Goal: Task Accomplishment & Management: Use online tool/utility

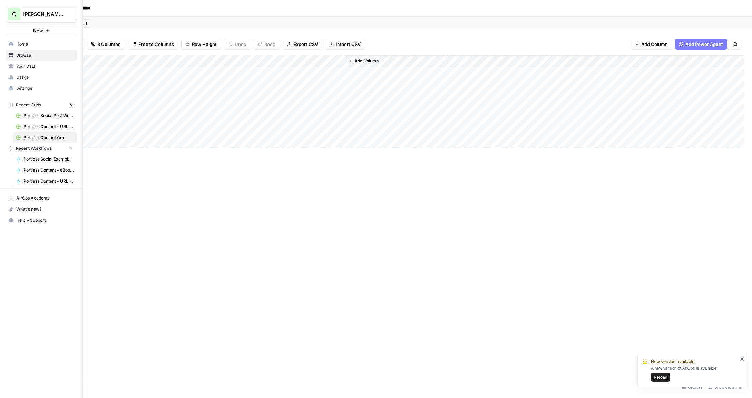
click at [39, 159] on span "Portless Social Example Flow" at bounding box center [48, 159] width 50 height 6
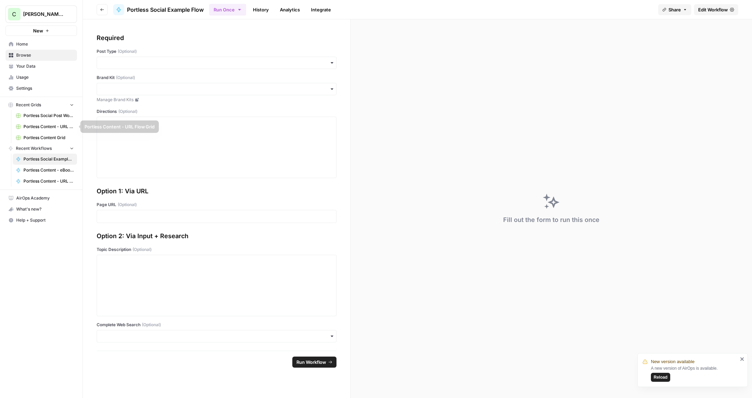
click at [42, 114] on span "Portless Social Post Workflow" at bounding box center [48, 115] width 50 height 6
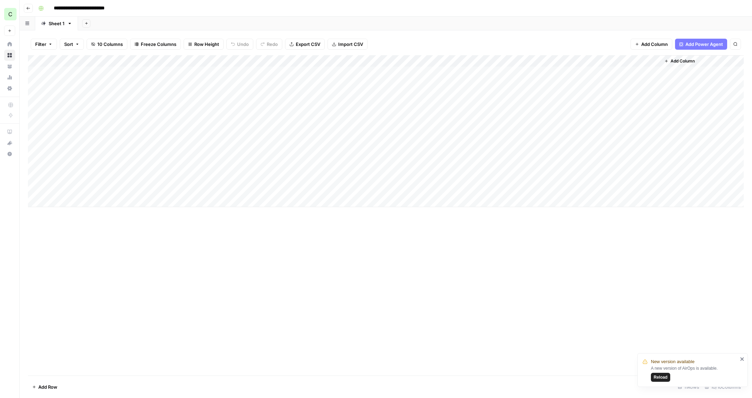
click at [55, 201] on div "Add Column" at bounding box center [385, 131] width 715 height 152
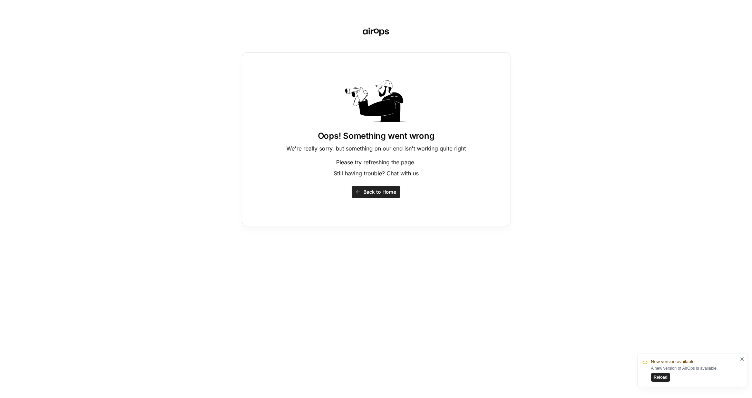
click at [382, 191] on span "Back to Home" at bounding box center [379, 191] width 33 height 7
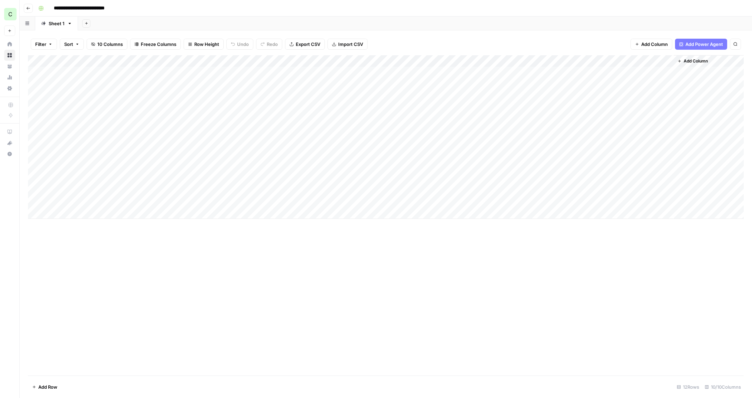
click at [70, 201] on div "Add Column" at bounding box center [385, 136] width 715 height 163
click at [84, 204] on div "Add Column" at bounding box center [385, 136] width 715 height 163
click at [98, 244] on div "Cheat Sheet" at bounding box center [90, 242] width 69 height 12
click at [79, 243] on button "Cheat Sheet" at bounding box center [79, 242] width 32 height 8
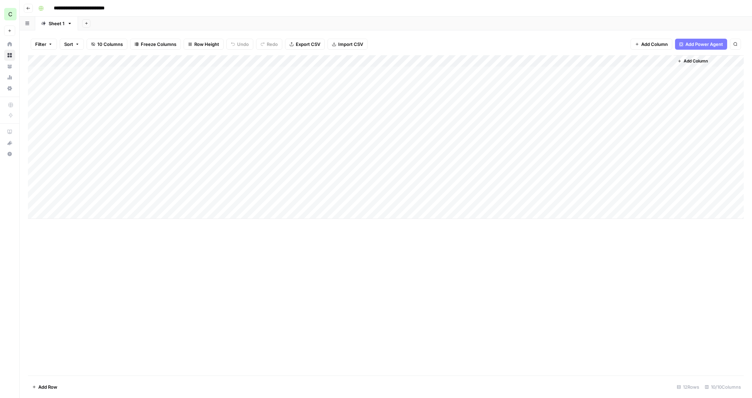
click at [146, 198] on div "Add Column" at bounding box center [385, 136] width 715 height 163
click at [143, 201] on div "Add Column" at bounding box center [385, 136] width 715 height 163
click at [143, 201] on textarea at bounding box center [169, 202] width 110 height 10
click at [127, 203] on textarea "**********" at bounding box center [169, 202] width 110 height 10
click at [194, 199] on textarea "**********" at bounding box center [169, 202] width 110 height 10
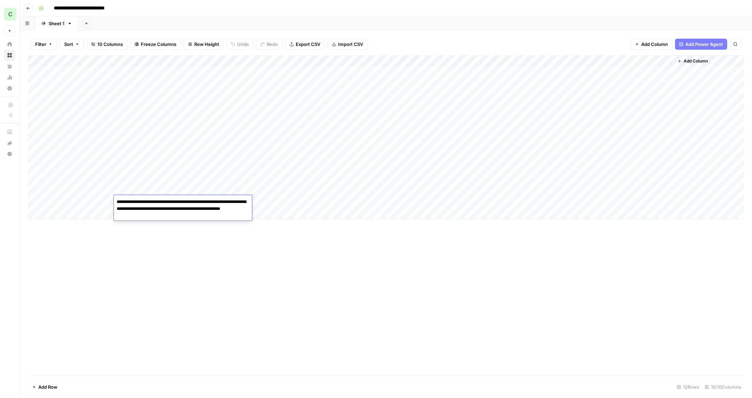
type textarea "**********"
drag, startPoint x: 235, startPoint y: 237, endPoint x: 209, endPoint y: 207, distance: 39.9
click at [235, 237] on div "Add Column" at bounding box center [385, 215] width 715 height 320
click at [208, 200] on div "Add Column" at bounding box center [385, 136] width 715 height 163
click at [208, 201] on div "Add Column" at bounding box center [385, 136] width 715 height 163
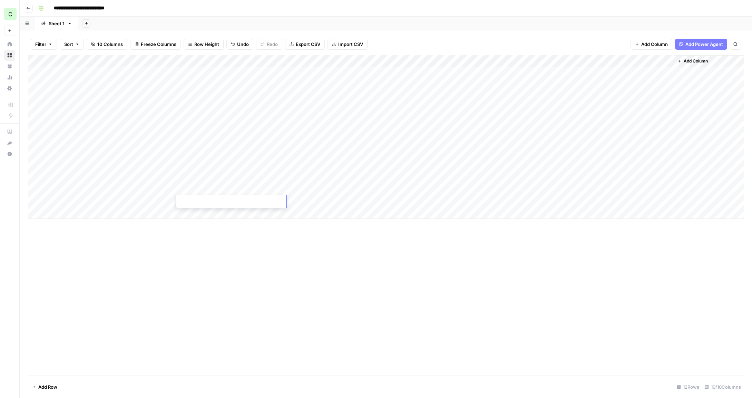
click at [208, 201] on textarea at bounding box center [231, 202] width 110 height 10
type textarea "**********"
click at [239, 246] on div "Add Column" at bounding box center [385, 215] width 715 height 320
click at [262, 200] on div "Add Column" at bounding box center [385, 136] width 715 height 163
click at [263, 200] on div "Add Column" at bounding box center [385, 136] width 715 height 163
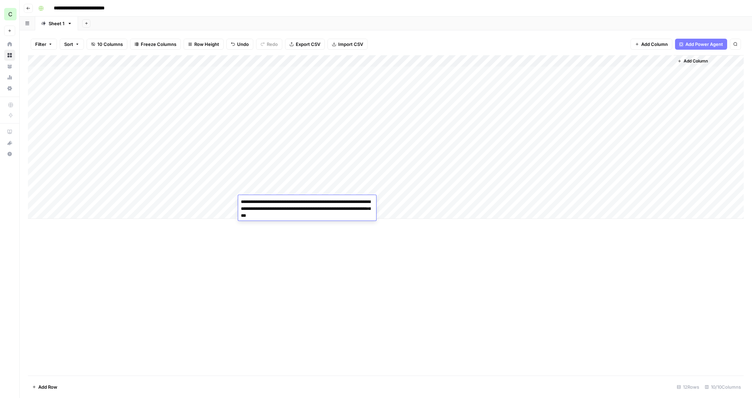
type textarea "**********"
click at [274, 252] on div "Add Column" at bounding box center [385, 215] width 715 height 320
click at [286, 199] on div "Add Column" at bounding box center [385, 136] width 715 height 163
click at [333, 216] on textarea "**********" at bounding box center [307, 208] width 138 height 23
type textarea "**********"
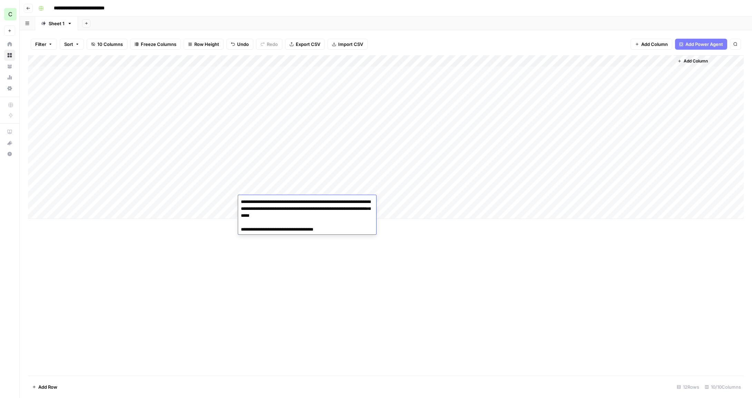
click at [363, 257] on div "Add Column" at bounding box center [385, 215] width 715 height 320
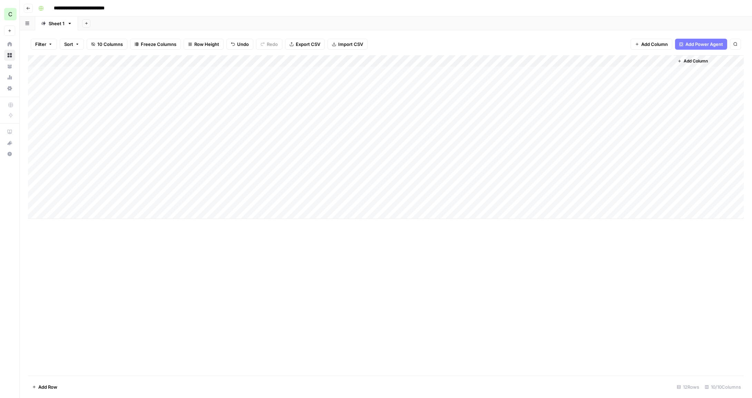
click at [381, 200] on div "Add Column" at bounding box center [385, 136] width 715 height 163
click at [512, 201] on div "Add Column" at bounding box center [385, 136] width 715 height 163
click at [543, 201] on div "Add Column" at bounding box center [385, 136] width 715 height 163
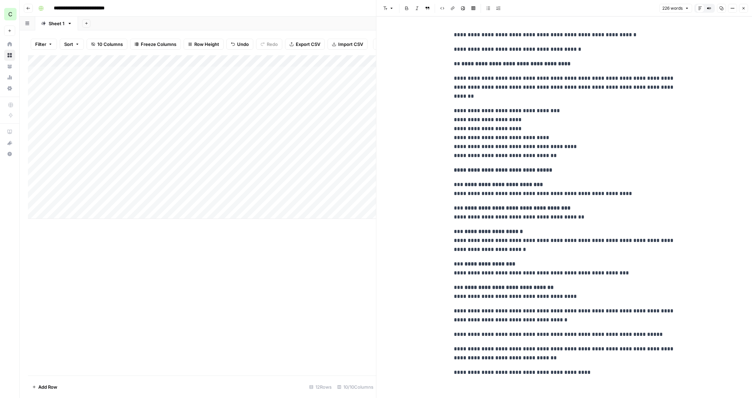
click at [747, 6] on button "Close" at bounding box center [743, 8] width 9 height 9
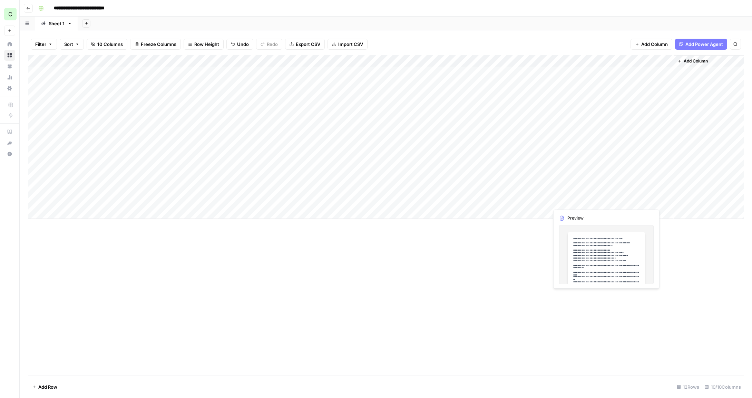
click at [576, 201] on div "Add Column" at bounding box center [385, 136] width 715 height 163
click at [578, 199] on div "Add Column" at bounding box center [385, 136] width 715 height 163
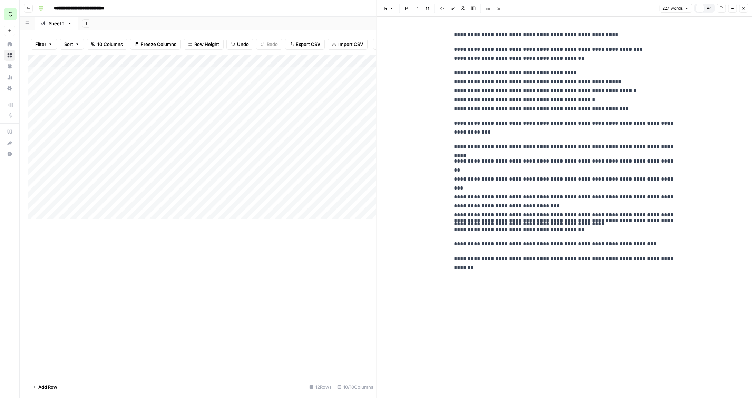
click at [747, 6] on button "Close" at bounding box center [743, 8] width 9 height 9
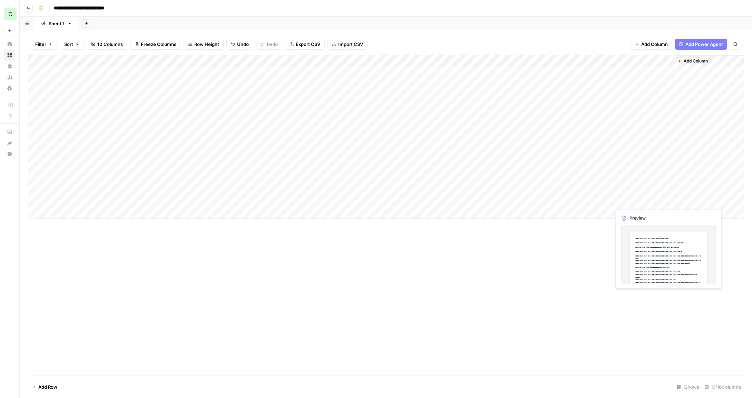
click at [647, 198] on div "Add Column" at bounding box center [385, 136] width 715 height 163
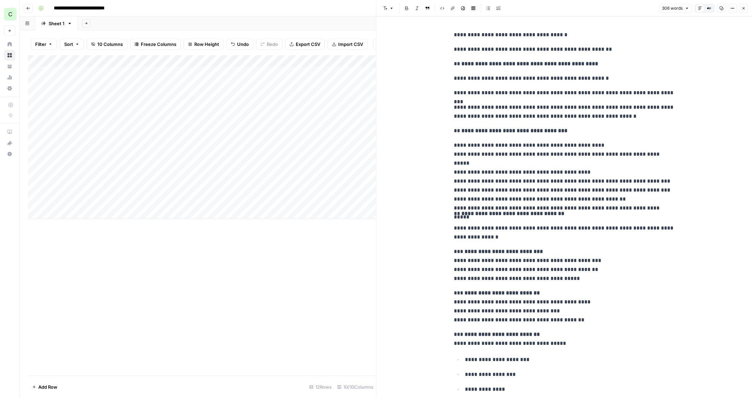
click at [557, 154] on p "**********" at bounding box center [564, 172] width 221 height 63
drag, startPoint x: 551, startPoint y: 37, endPoint x: 476, endPoint y: 38, distance: 74.9
click at [476, 38] on p "**********" at bounding box center [564, 34] width 221 height 9
click at [476, 37] on p "**********" at bounding box center [564, 34] width 221 height 9
click at [743, 10] on icon "button" at bounding box center [743, 8] width 4 height 4
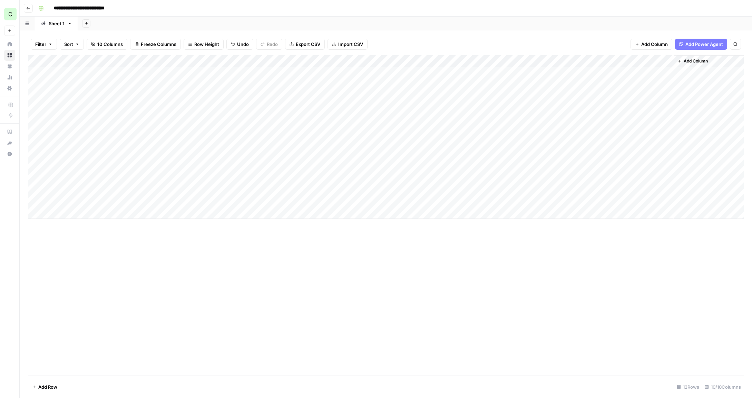
click at [515, 203] on div "Add Column" at bounding box center [385, 136] width 715 height 163
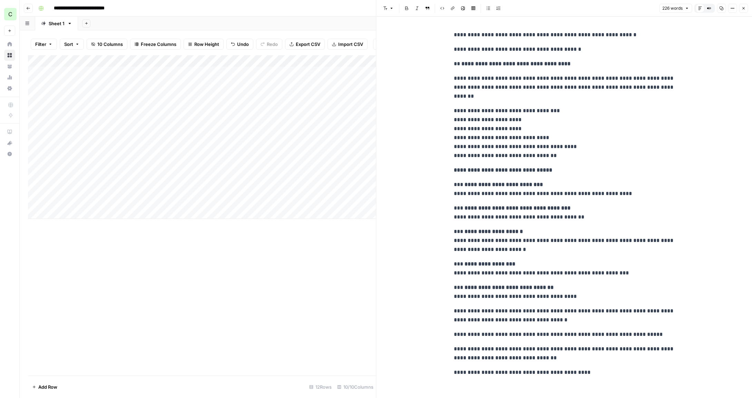
scroll to position [4, 0]
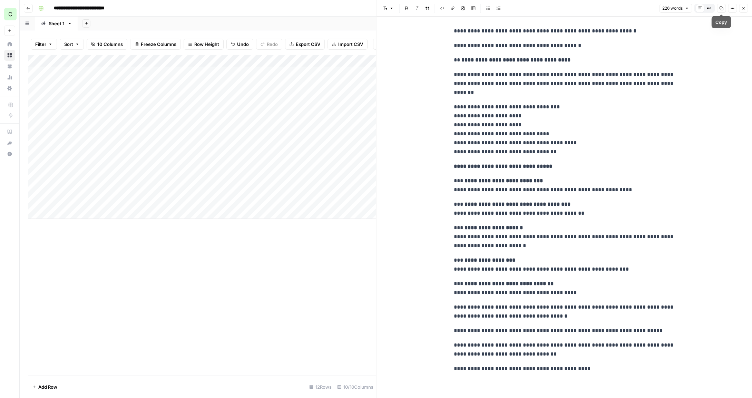
click at [720, 9] on icon "button" at bounding box center [721, 8] width 4 height 4
click at [744, 9] on icon "button" at bounding box center [743, 8] width 2 height 2
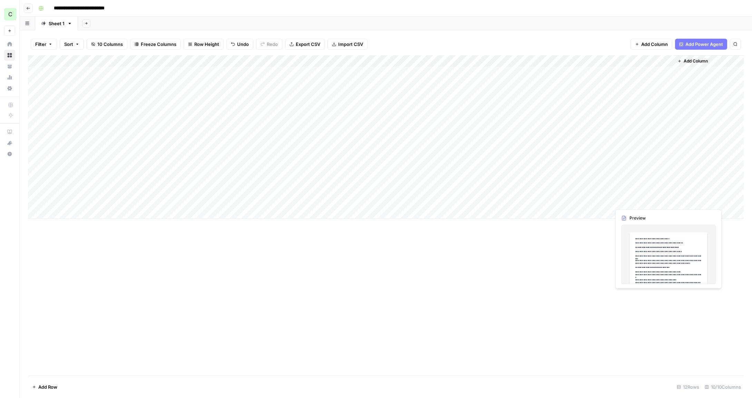
click at [626, 201] on div "Add Column" at bounding box center [385, 136] width 715 height 163
click at [648, 200] on div "Add Column" at bounding box center [385, 136] width 715 height 163
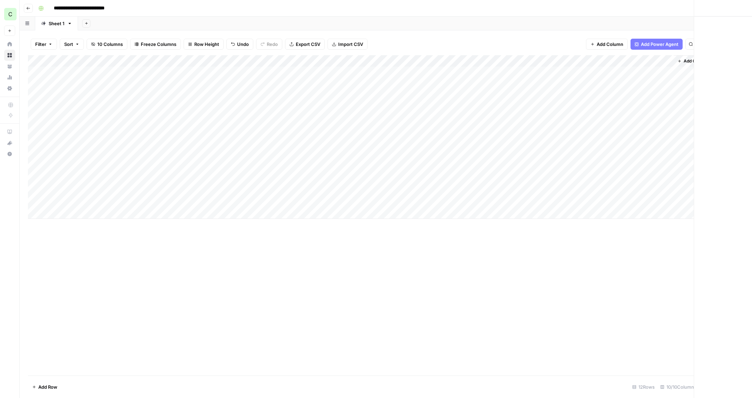
click at [648, 200] on div at bounding box center [642, 201] width 63 height 13
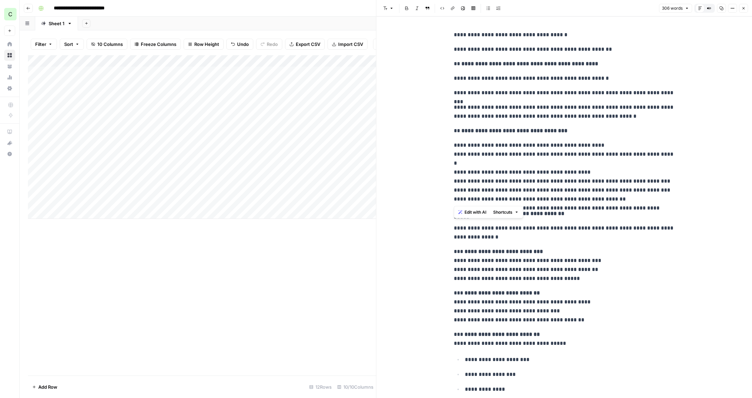
drag, startPoint x: 453, startPoint y: 60, endPoint x: 679, endPoint y: 197, distance: 265.0
click at [680, 197] on div "**********" at bounding box center [564, 289] width 376 height 544
copy div "**********"
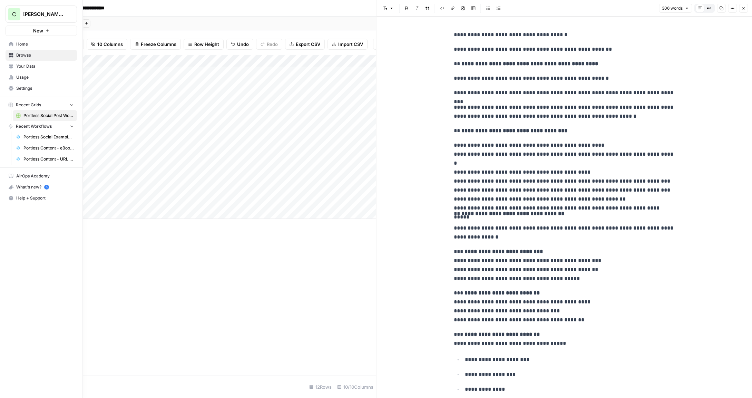
click at [18, 57] on span "Browse" at bounding box center [45, 55] width 58 height 6
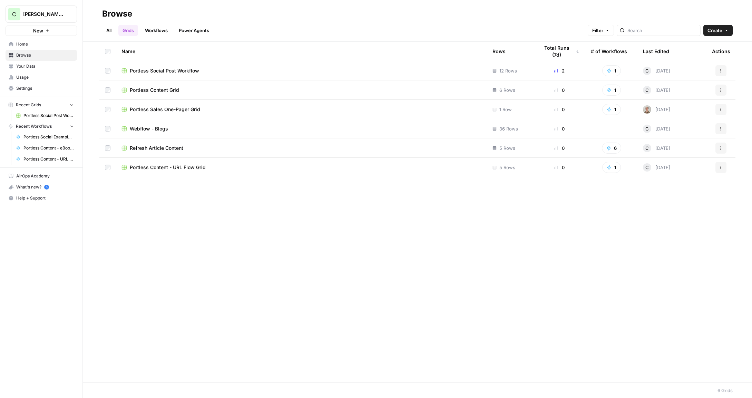
click at [158, 89] on span "Portless Content Grid" at bounding box center [154, 90] width 49 height 7
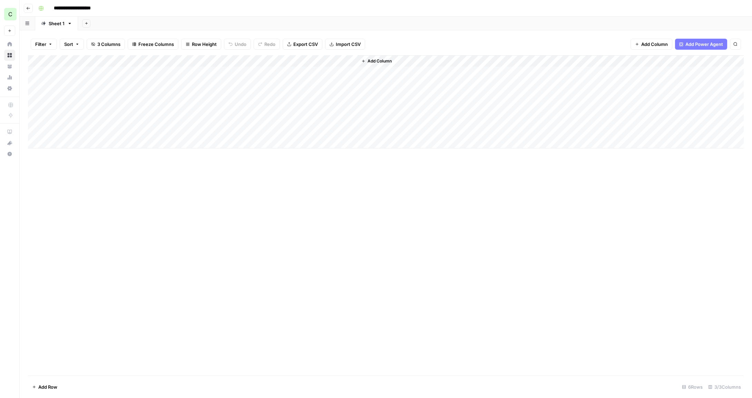
click at [67, 129] on div "Add Column" at bounding box center [385, 101] width 715 height 93
click at [101, 133] on div "Add Column" at bounding box center [385, 101] width 715 height 93
click at [101, 133] on textarea at bounding box center [107, 132] width 110 height 10
type textarea "**********"
click at [29, 9] on icon "button" at bounding box center [28, 8] width 4 height 4
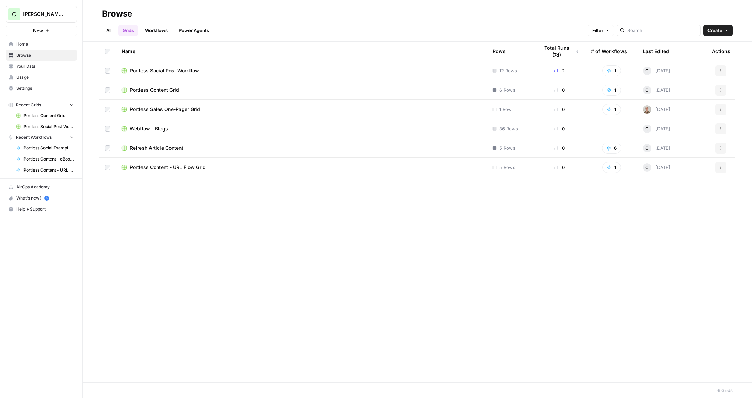
click at [184, 167] on span "Portless Content - URL Flow Grid" at bounding box center [168, 167] width 76 height 7
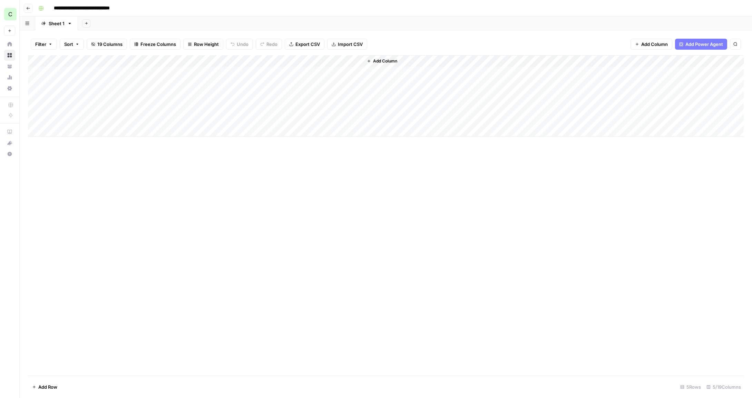
click at [345, 69] on div "Add Column" at bounding box center [385, 95] width 715 height 81
click at [349, 72] on div "Add Column" at bounding box center [385, 95] width 715 height 81
click at [349, 72] on textarea "**********" at bounding box center [369, 79] width 138 height 23
click at [145, 78] on div "Add Column" at bounding box center [385, 95] width 715 height 81
click at [71, 81] on div "Add Column" at bounding box center [385, 95] width 715 height 81
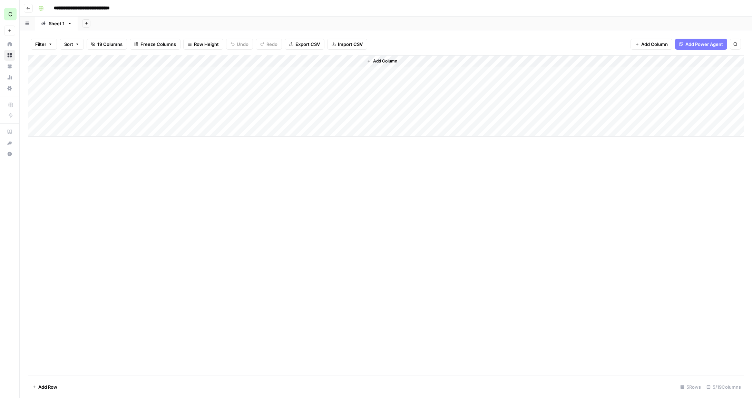
click at [74, 83] on div "Add Column" at bounding box center [385, 95] width 715 height 81
click at [74, 83] on textarea at bounding box center [107, 85] width 110 height 10
type textarea "**********"
click at [142, 120] on div "Add Column" at bounding box center [385, 95] width 715 height 81
click at [139, 85] on div "Add Column" at bounding box center [385, 95] width 715 height 81
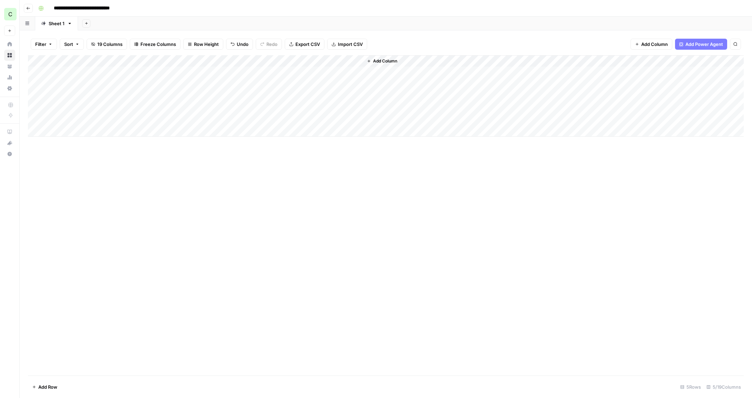
click at [139, 85] on div "Add Column" at bounding box center [385, 95] width 715 height 81
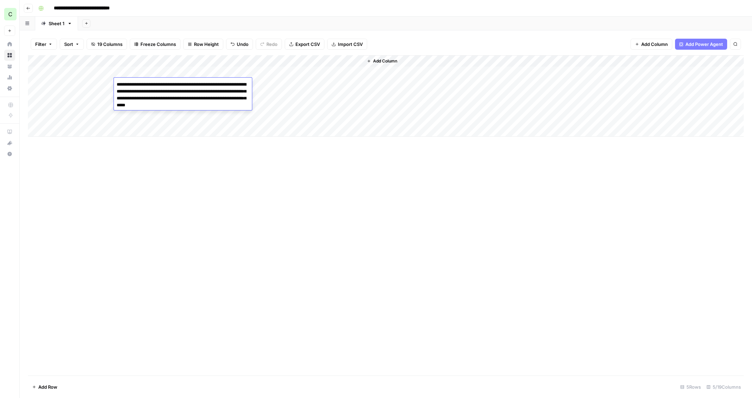
type textarea "**********"
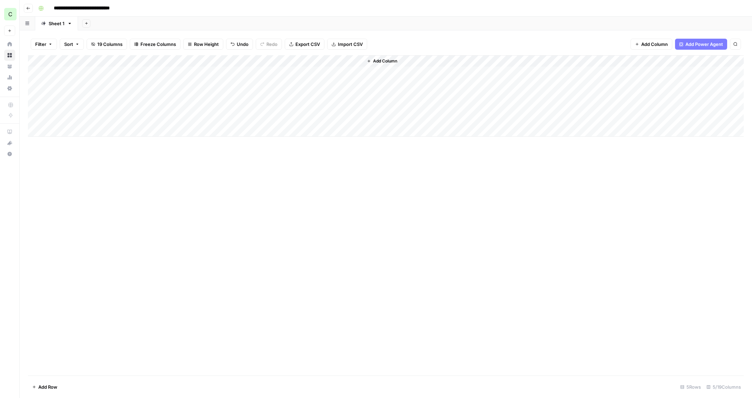
click at [205, 84] on div "Add Column" at bounding box center [385, 95] width 715 height 81
click at [193, 84] on div "Add Column" at bounding box center [385, 95] width 715 height 81
click at [193, 84] on textarea at bounding box center [231, 85] width 110 height 10
type textarea "**********"
drag, startPoint x: 192, startPoint y: 95, endPoint x: 201, endPoint y: 95, distance: 8.3
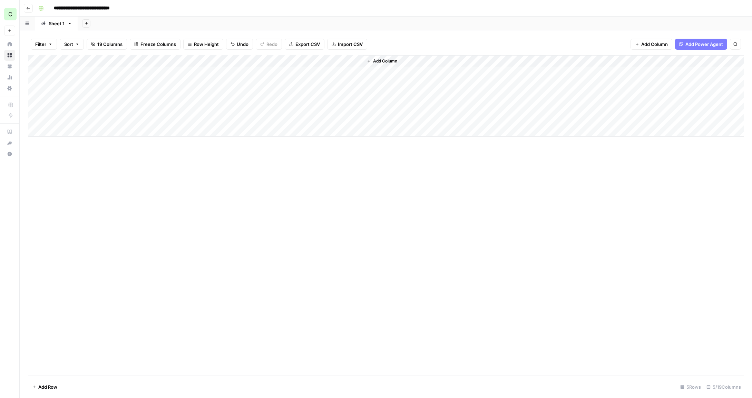
click at [192, 95] on div "Add Column" at bounding box center [385, 95] width 715 height 81
click at [263, 82] on div "Add Column" at bounding box center [385, 95] width 715 height 81
click at [275, 83] on div "Add Column" at bounding box center [385, 95] width 715 height 81
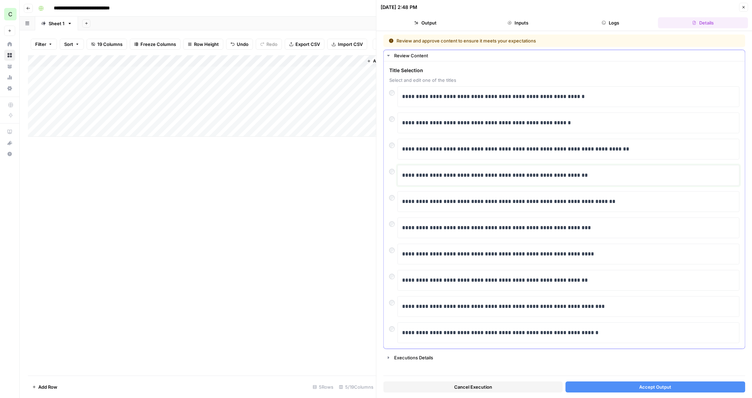
click at [534, 171] on p "**********" at bounding box center [568, 175] width 333 height 9
click at [602, 175] on p "**********" at bounding box center [568, 175] width 333 height 9
click at [648, 387] on span "Accept Output" at bounding box center [655, 386] width 32 height 7
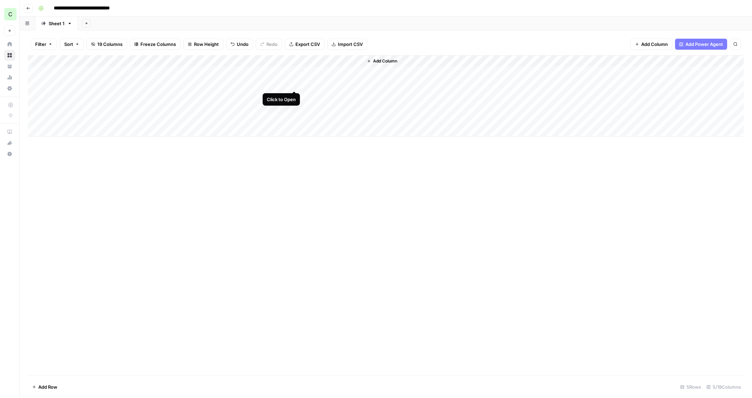
click at [297, 83] on div "Add Column" at bounding box center [385, 95] width 715 height 81
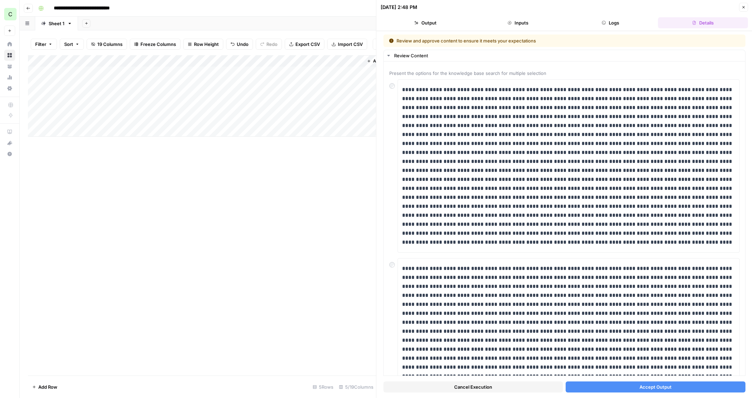
click at [657, 388] on span "Accept Output" at bounding box center [655, 386] width 32 height 7
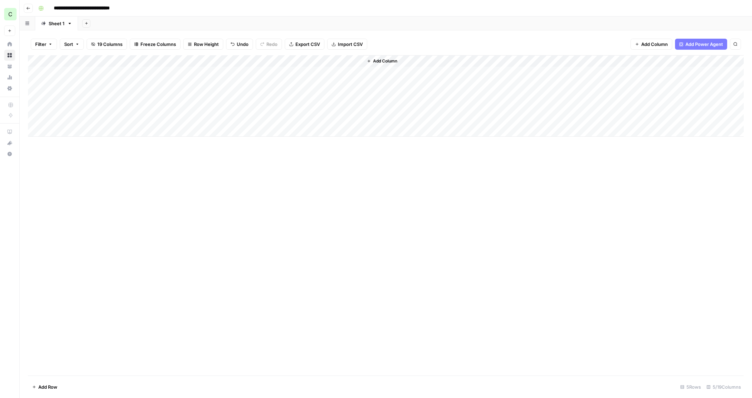
click at [293, 85] on div "Add Column" at bounding box center [385, 95] width 715 height 81
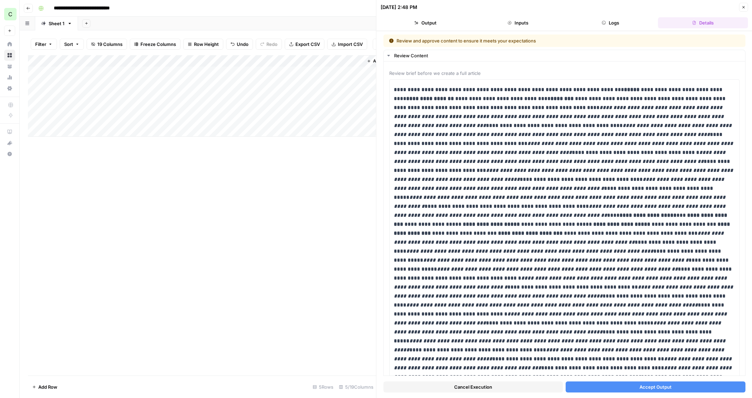
click at [434, 20] on button "Output" at bounding box center [425, 22] width 90 height 11
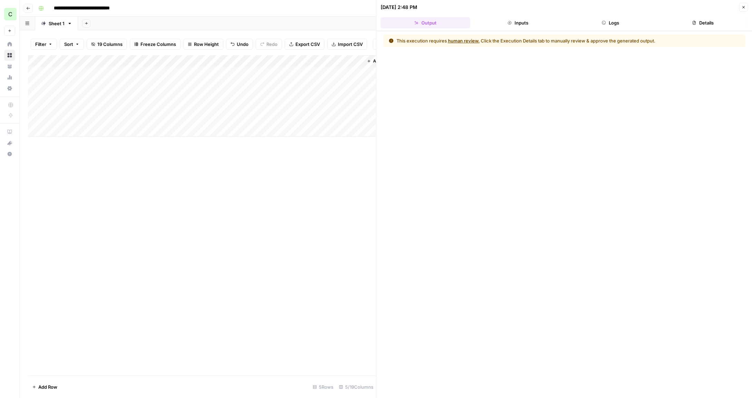
drag, startPoint x: 497, startPoint y: 22, endPoint x: 502, endPoint y: 23, distance: 4.9
click at [501, 23] on button "Inputs" at bounding box center [518, 22] width 90 height 11
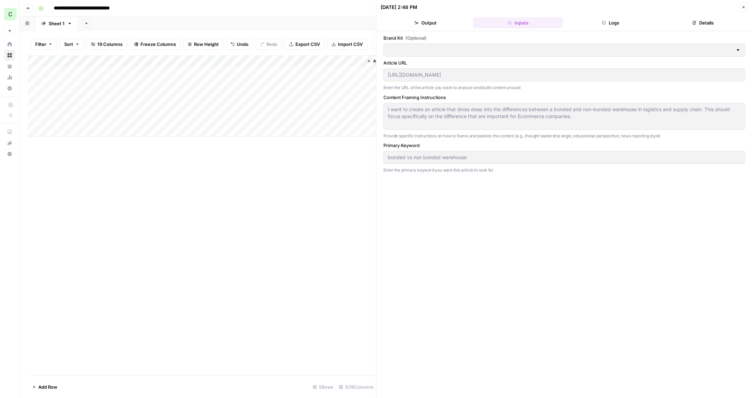
type input "Portless"
click at [600, 22] on button "Logs" at bounding box center [610, 22] width 90 height 11
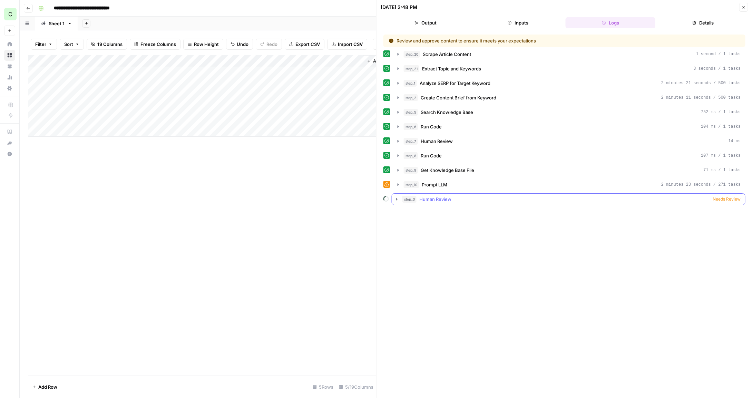
click at [397, 199] on icon "button" at bounding box center [397, 199] width 6 height 6
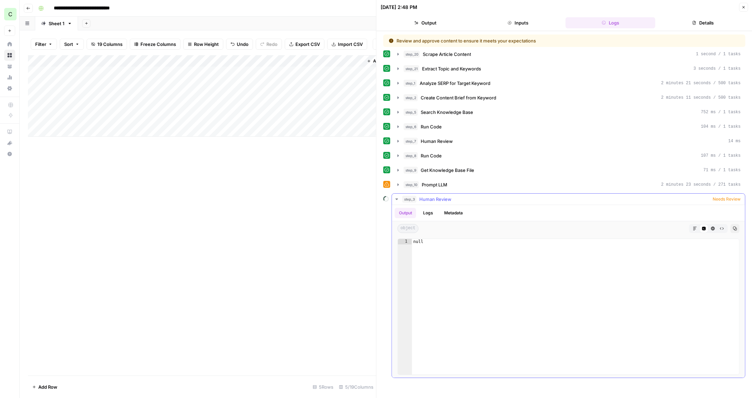
click at [696, 227] on icon "button" at bounding box center [694, 228] width 4 height 4
click at [458, 213] on button "Metadata" at bounding box center [453, 213] width 27 height 10
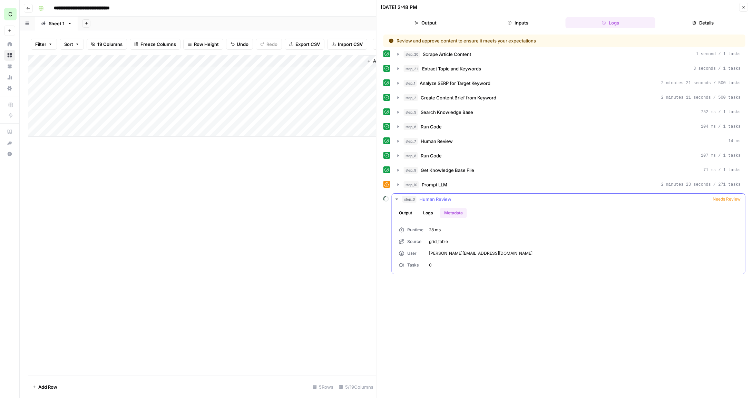
click at [426, 212] on button "Logs" at bounding box center [428, 213] width 18 height 10
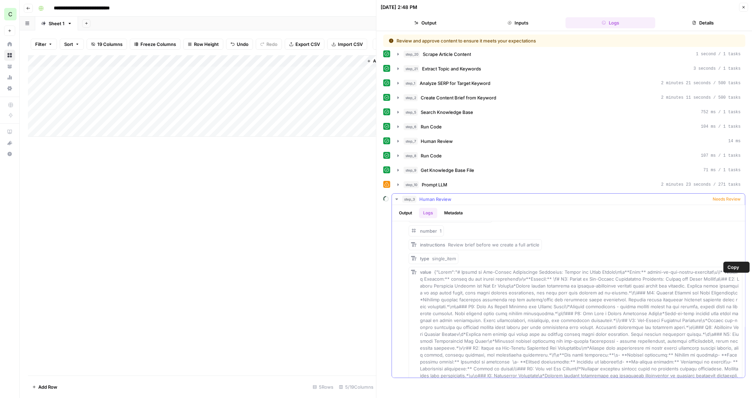
scroll to position [46, 0]
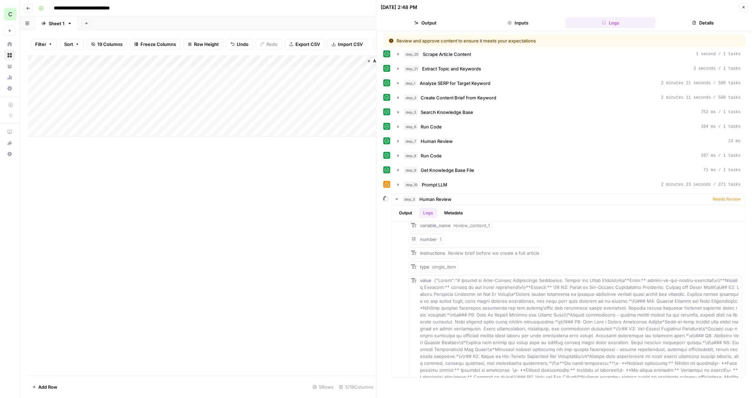
click at [433, 17] on button "Output" at bounding box center [425, 22] width 90 height 11
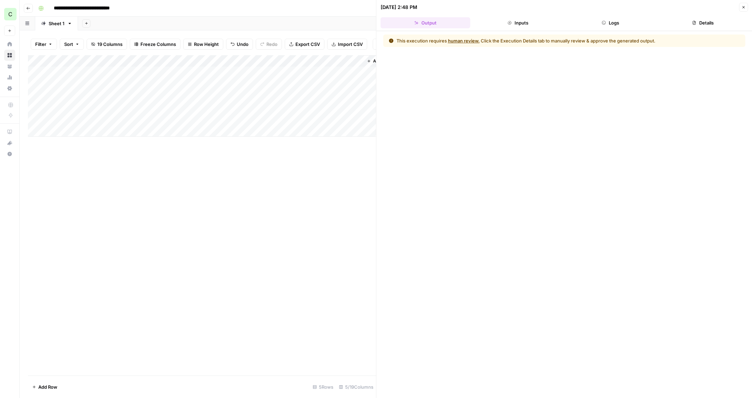
click at [499, 24] on button "Inputs" at bounding box center [518, 22] width 90 height 11
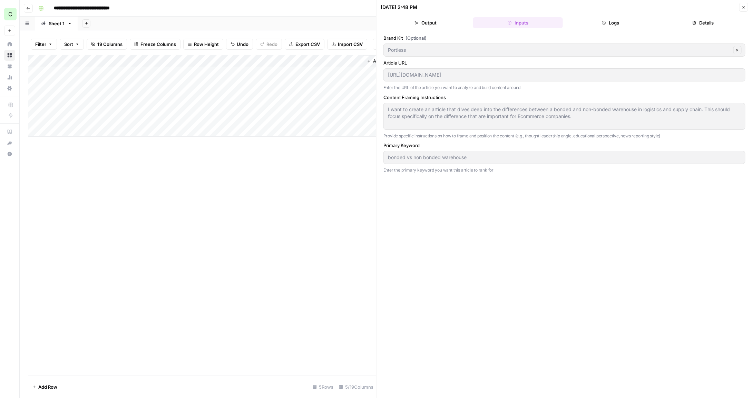
drag, startPoint x: 614, startPoint y: 23, endPoint x: 666, endPoint y: 22, distance: 51.4
click at [615, 23] on button "Logs" at bounding box center [610, 22] width 90 height 11
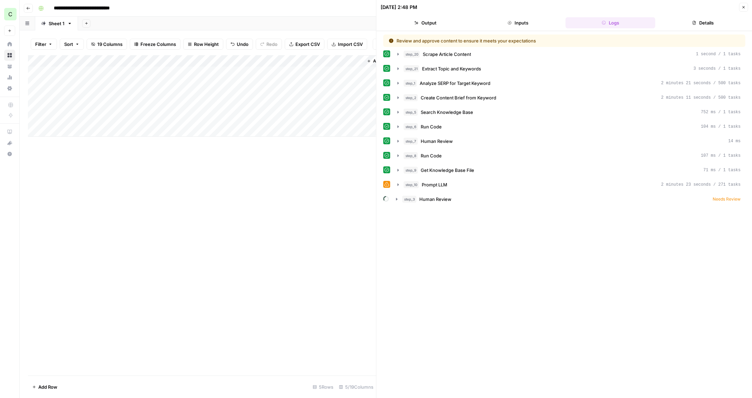
click at [688, 22] on button "Details" at bounding box center [703, 22] width 90 height 11
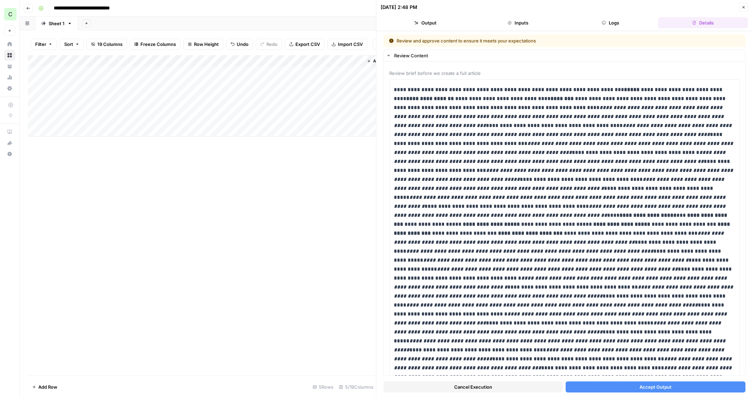
click at [641, 386] on span "Accept Output" at bounding box center [655, 386] width 32 height 7
